Goal: Information Seeking & Learning: Understand process/instructions

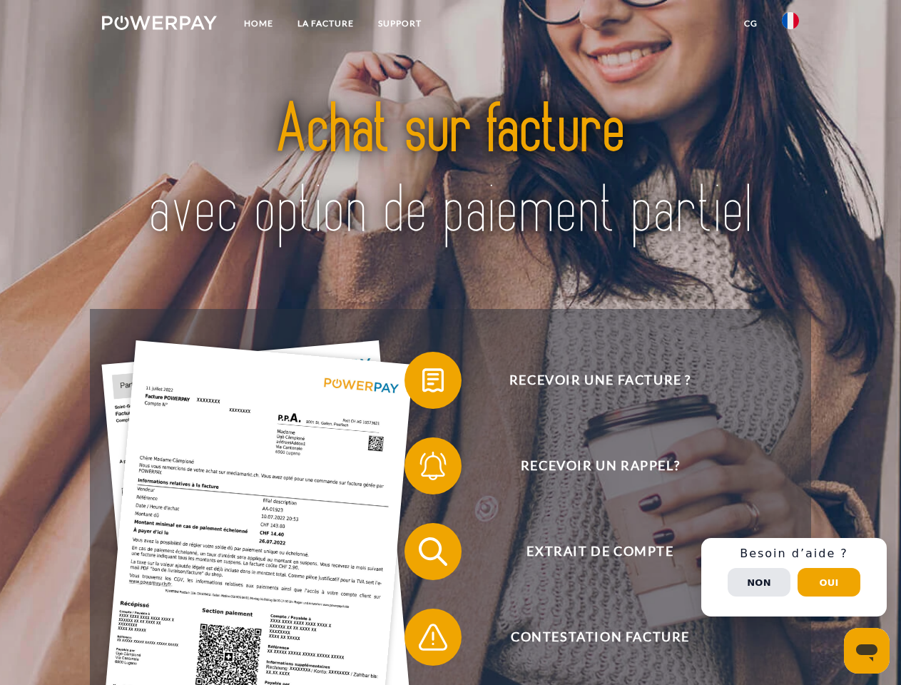
click at [159, 25] on img at bounding box center [159, 23] width 115 height 14
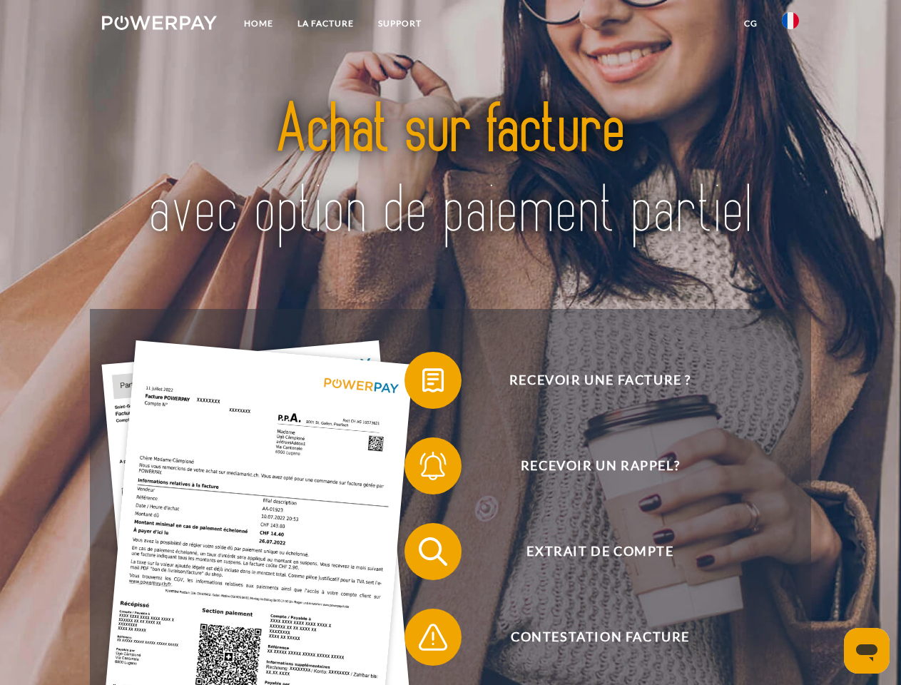
click at [790, 25] on img at bounding box center [790, 20] width 17 height 17
click at [750, 24] on link "CG" at bounding box center [751, 24] width 38 height 26
click at [422, 383] on span at bounding box center [411, 379] width 71 height 71
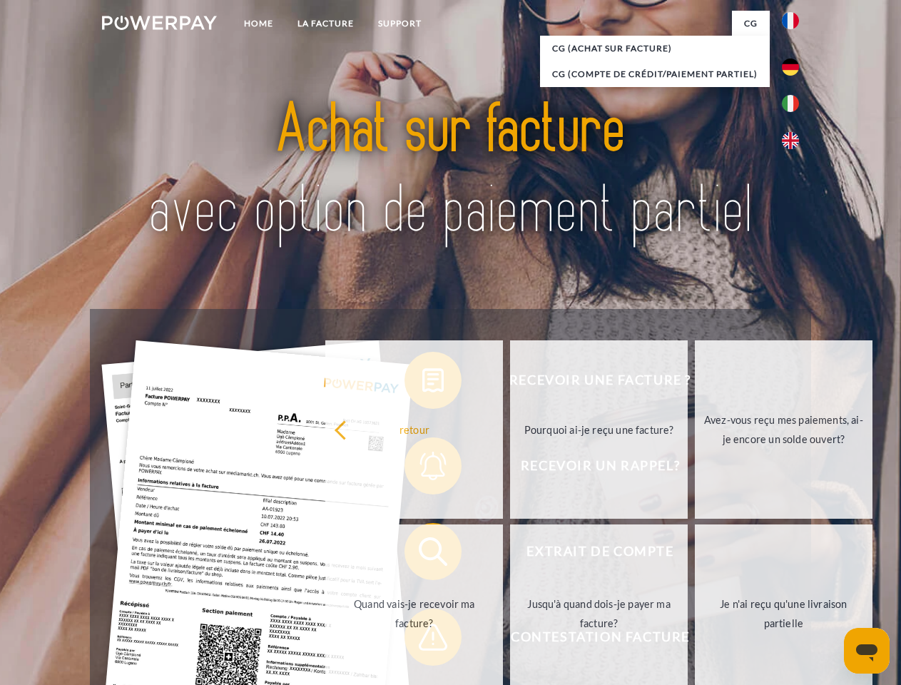
click at [422, 468] on div "Recevoir une facture ? Recevoir un rappel? Extrait de compte retour" at bounding box center [450, 594] width 720 height 570
click at [510, 554] on link "Jusqu'à quand dois-je payer ma facture?" at bounding box center [599, 613] width 178 height 178
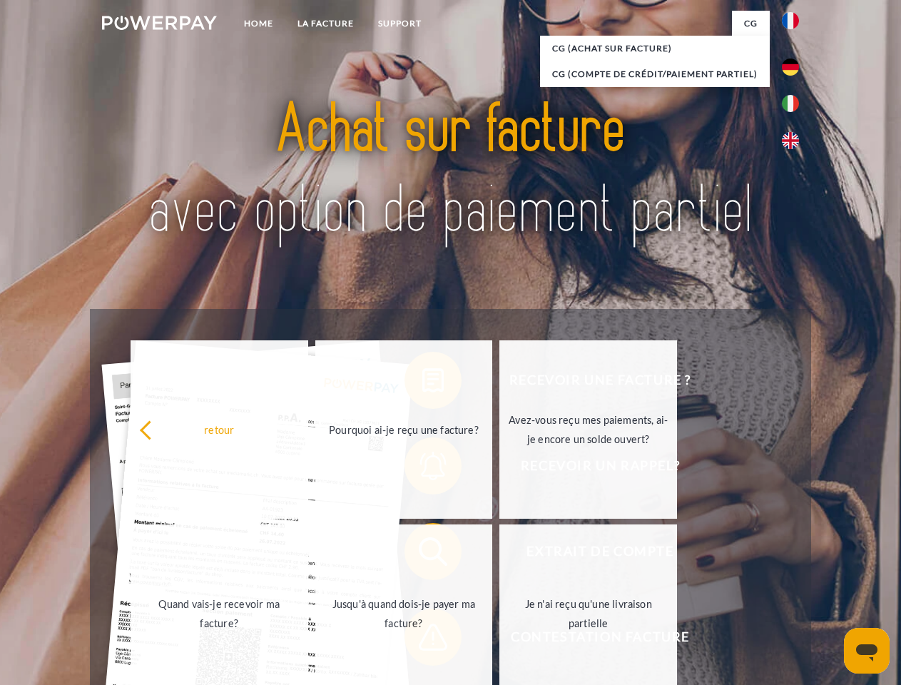
click at [422, 640] on span at bounding box center [411, 636] width 71 height 71
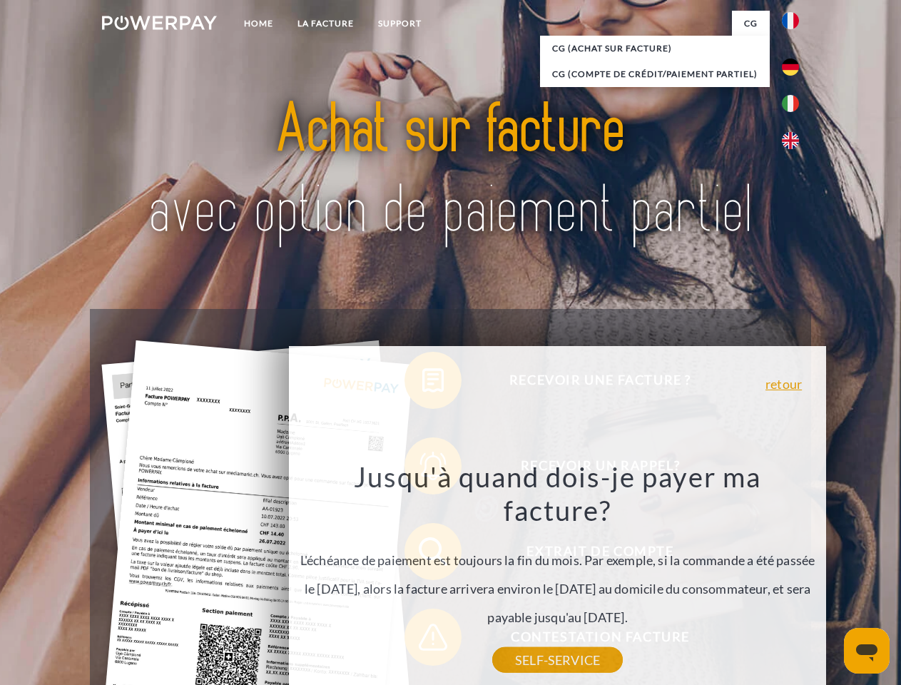
click at [794, 577] on div "Recevoir une facture ? Recevoir un rappel? Extrait de compte retour" at bounding box center [450, 594] width 720 height 570
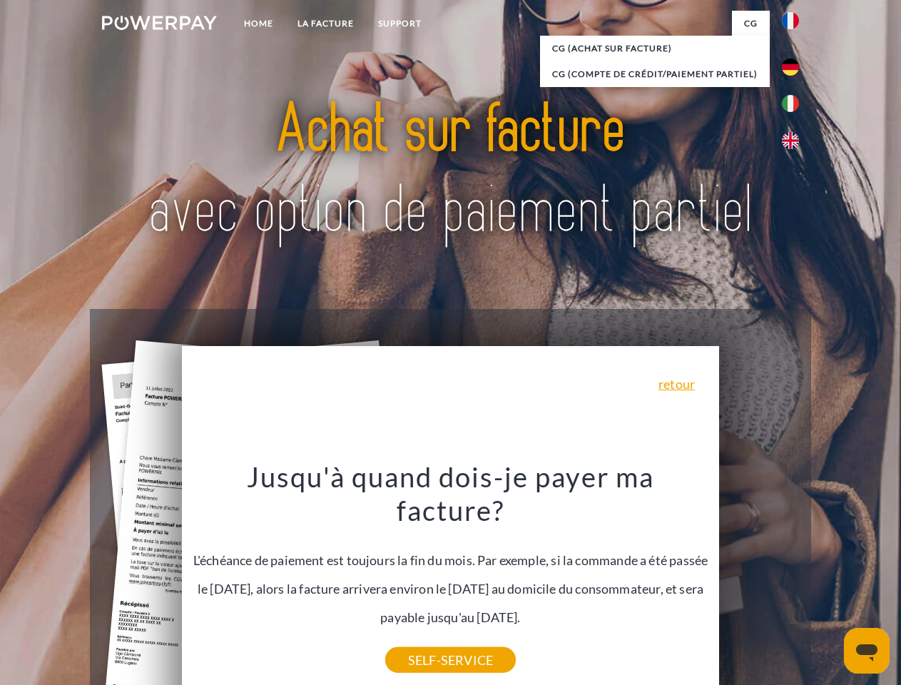
click at [759, 580] on span "Extrait de compte" at bounding box center [599, 551] width 349 height 57
click at [829, 582] on header "Home LA FACTURE Support" at bounding box center [450, 492] width 901 height 985
